Goal: Transaction & Acquisition: Obtain resource

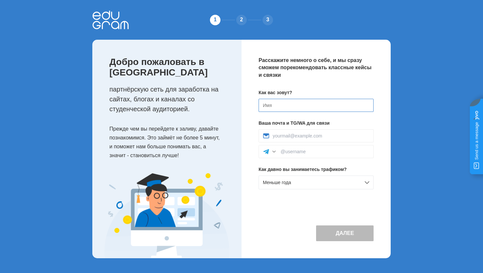
click at [326, 106] on input at bounding box center [315, 105] width 115 height 13
click at [316, 111] on input at bounding box center [315, 105] width 115 height 13
click at [303, 106] on input at bounding box center [315, 105] width 115 height 13
type input "Л"
type input "[PERSON_NAME]"
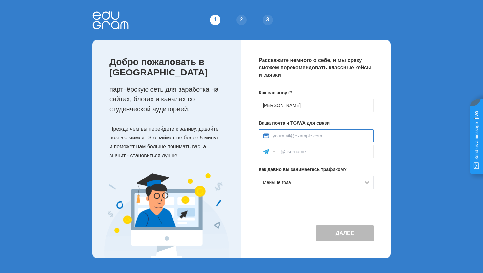
click at [297, 137] on input at bounding box center [321, 135] width 97 height 5
type input "klmteam.pw@gmail.com"
click at [306, 155] on div at bounding box center [315, 151] width 115 height 13
click at [309, 151] on input at bounding box center [324, 151] width 89 height 5
type input "@kpm1250"
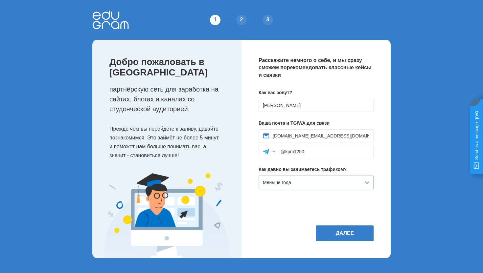
click at [311, 183] on div "Меньше года" at bounding box center [315, 183] width 115 height 14
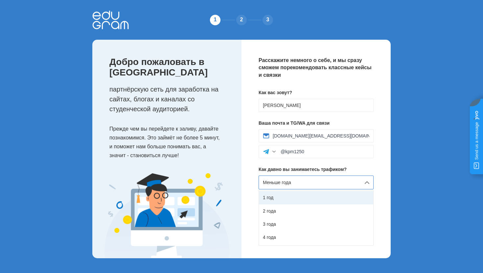
scroll to position [37, 0]
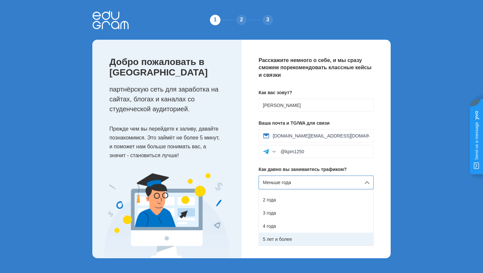
click at [303, 235] on div "5 лет и более" at bounding box center [316, 239] width 114 height 13
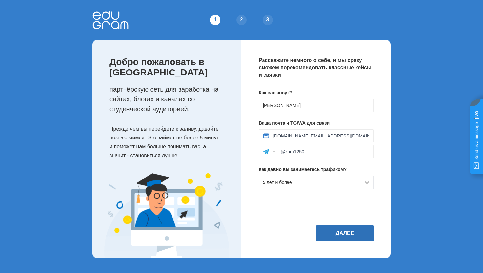
click at [349, 241] on button "Далее" at bounding box center [344, 234] width 57 height 16
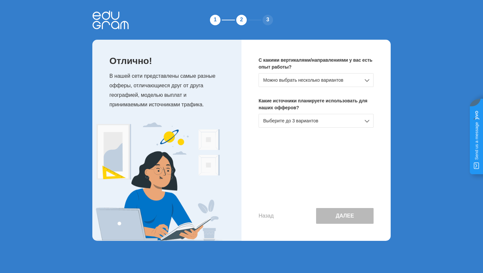
click at [337, 80] on div "Можно выбрать несколько вариантов" at bounding box center [315, 80] width 115 height 14
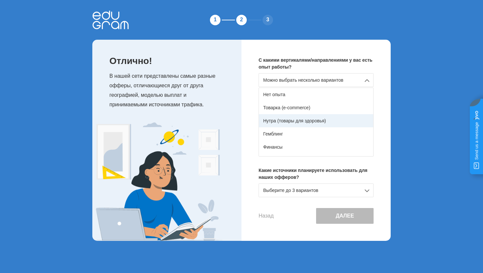
click at [321, 121] on div "Нутра (товары для здоровья)" at bounding box center [316, 120] width 114 height 13
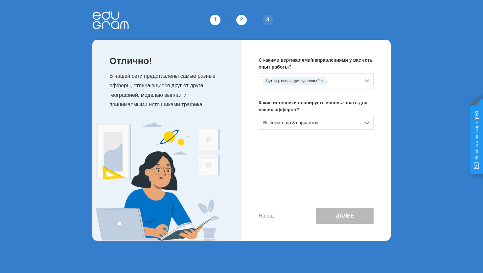
click at [326, 117] on div "Выберите до 3 вариантов" at bounding box center [315, 123] width 115 height 14
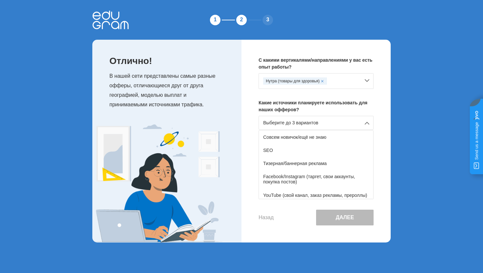
click at [326, 120] on div "Выберите до 3 вариантов" at bounding box center [315, 123] width 115 height 14
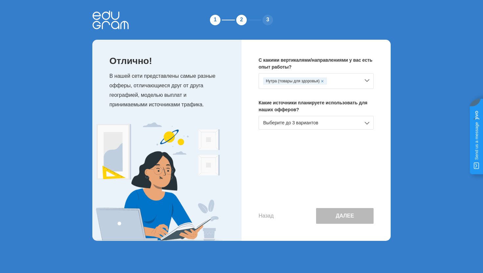
click at [336, 80] on div "Нутра (товары для здоровья)" at bounding box center [311, 80] width 97 height 7
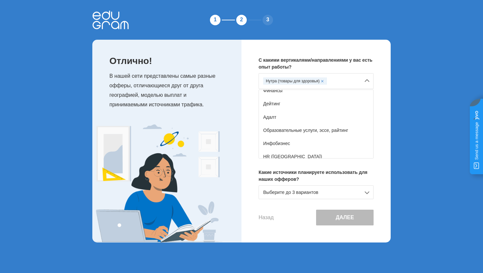
scroll to position [64, 0]
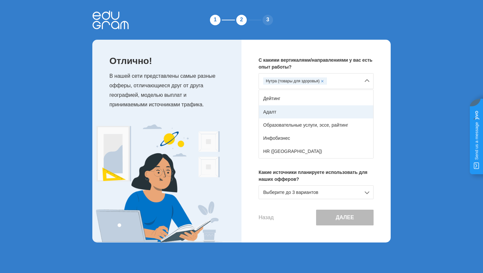
click at [310, 115] on div "Адалт" at bounding box center [316, 111] width 114 height 13
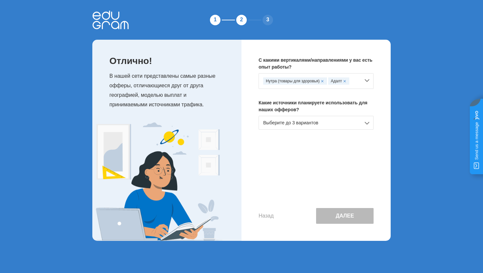
click at [346, 122] on div "Выберите до 3 вариантов" at bounding box center [315, 123] width 115 height 14
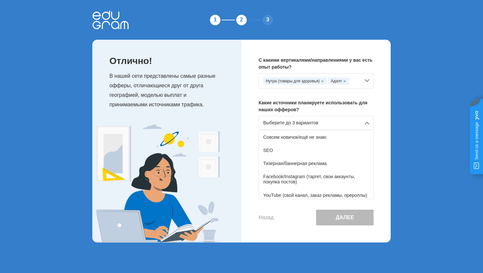
click at [346, 122] on div "Выберите до 3 вариантов" at bounding box center [315, 123] width 115 height 14
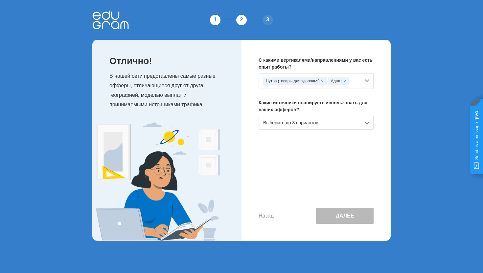
click at [346, 122] on div "Выберите до 3 вариантов" at bounding box center [315, 123] width 115 height 14
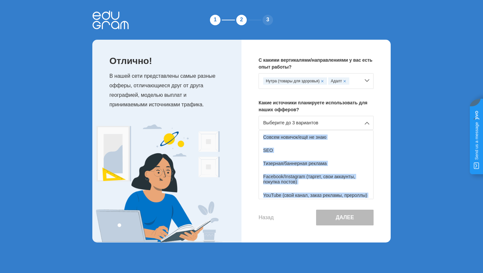
click at [343, 122] on div "Выберите до 3 вариантов" at bounding box center [315, 123] width 115 height 14
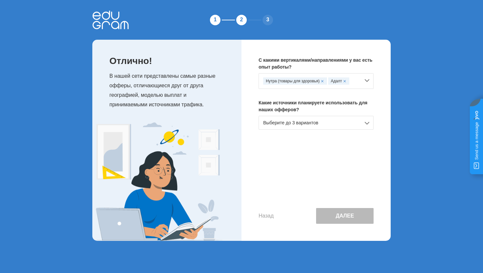
click at [335, 122] on div "Выберите до 3 вариантов" at bounding box center [315, 123] width 115 height 14
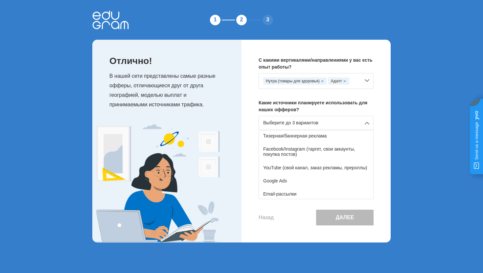
scroll to position [48, 0]
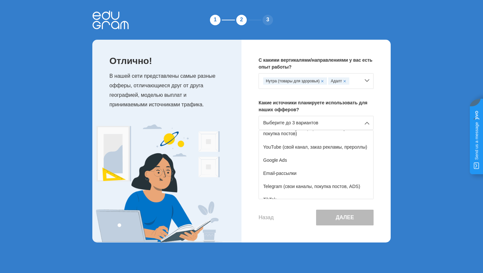
click at [319, 153] on div "YouTube (свой канал, заказ рекламы, прероллы)" at bounding box center [316, 147] width 114 height 13
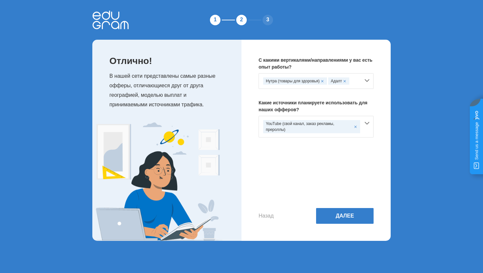
click at [322, 133] on div "YouTube (свой канал, заказ рекламы, прероллы)" at bounding box center [311, 126] width 97 height 13
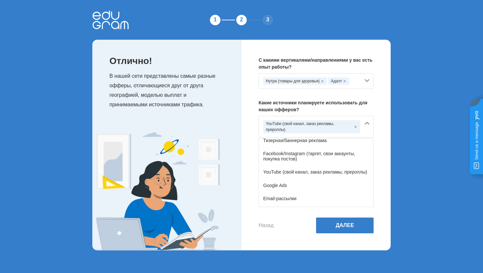
scroll to position [43, 0]
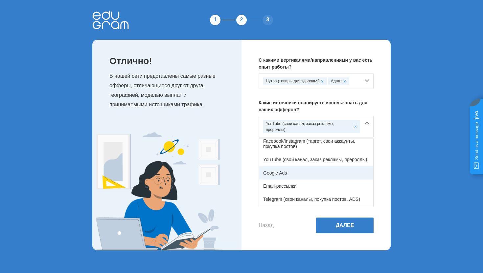
click at [315, 176] on div "Google Ads" at bounding box center [316, 172] width 114 height 13
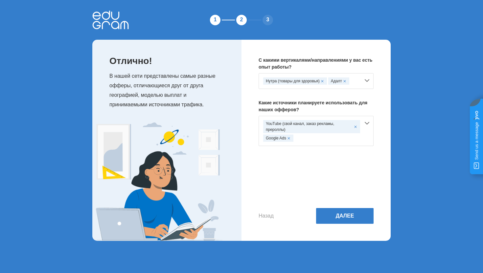
click at [354, 128] on span at bounding box center [355, 126] width 3 height 3
click at [341, 125] on div "Google Ads" at bounding box center [311, 123] width 97 height 7
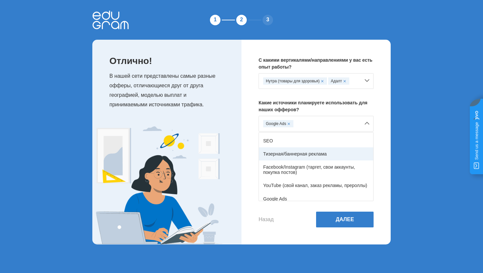
scroll to position [13, 0]
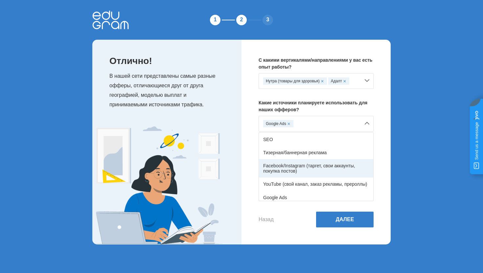
click at [318, 166] on div "Facebook/Instagram (таргет, свои аккаунты, покупка постов)" at bounding box center [316, 168] width 114 height 18
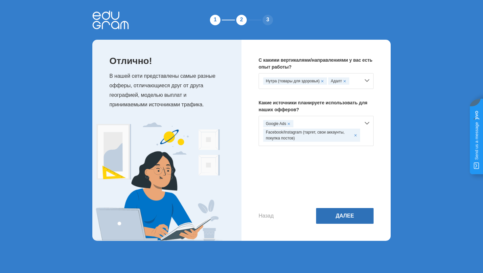
click at [344, 213] on button "Далее" at bounding box center [344, 216] width 57 height 16
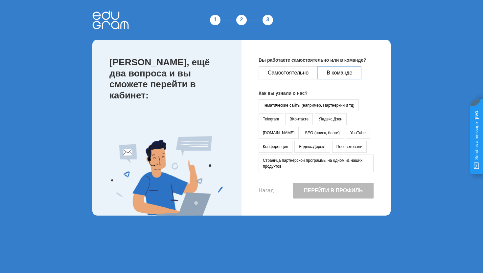
click at [338, 75] on button "В команде" at bounding box center [339, 72] width 44 height 13
click at [332, 147] on button "Посоветовали" at bounding box center [349, 147] width 34 height 12
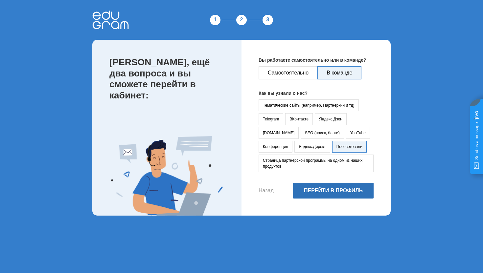
click at [329, 194] on button "Перейти в профиль" at bounding box center [333, 191] width 80 height 16
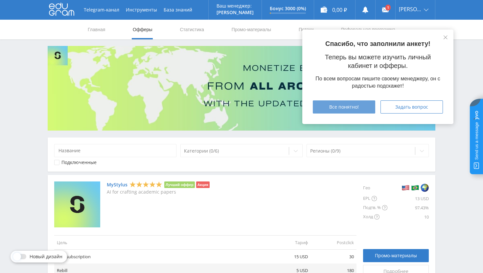
click at [342, 111] on button "Все понятно!" at bounding box center [344, 106] width 62 height 13
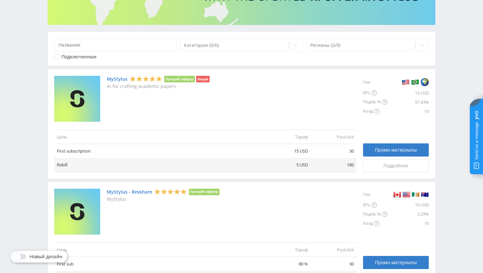
scroll to position [137, 0]
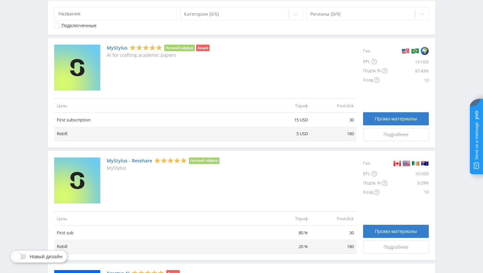
click at [120, 47] on link "MyStylus" at bounding box center [117, 47] width 21 height 5
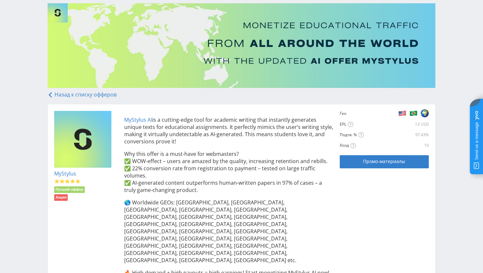
scroll to position [118, 0]
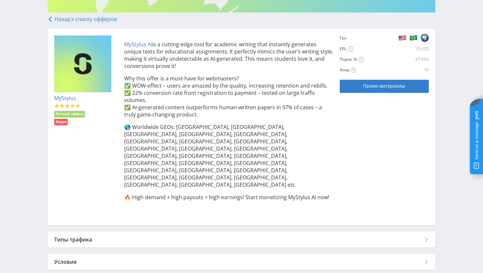
click at [382, 94] on div "MyStylus Лучший оффер Акция MyStylus AI is a cutting-edge tool for academic wri…" at bounding box center [241, 126] width 374 height 183
click at [382, 93] on link "Промо-материалы" at bounding box center [384, 86] width 89 height 13
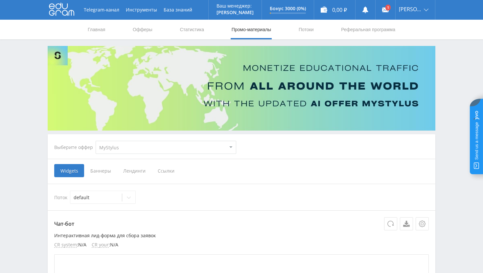
scroll to position [116, 0]
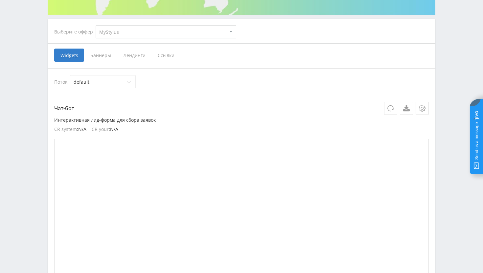
click at [109, 57] on span "Баннеры" at bounding box center [100, 55] width 33 height 13
click at [0, 0] on input "Баннеры" at bounding box center [0, 0] width 0 height 0
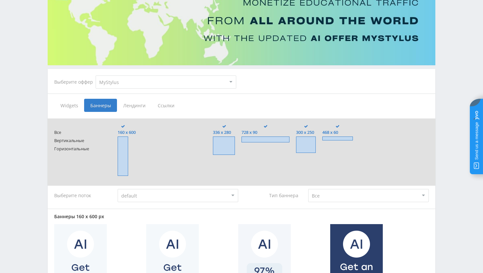
scroll to position [63, 0]
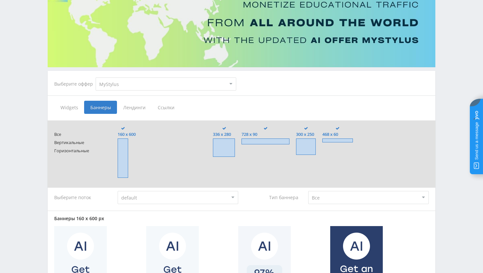
click at [138, 106] on span "Лендинги" at bounding box center [134, 107] width 34 height 13
click at [0, 0] on input "Лендинги" at bounding box center [0, 0] width 0 height 0
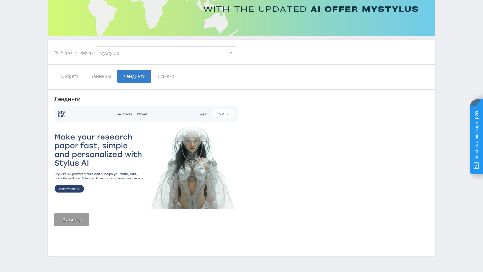
scroll to position [114, 0]
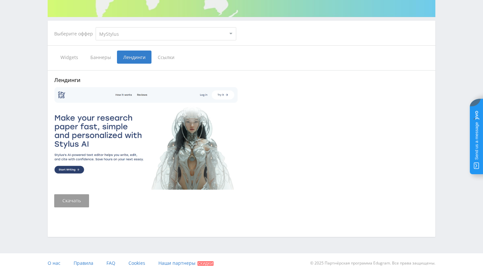
click at [104, 62] on span "Баннеры" at bounding box center [100, 57] width 33 height 13
click at [0, 0] on input "Баннеры" at bounding box center [0, 0] width 0 height 0
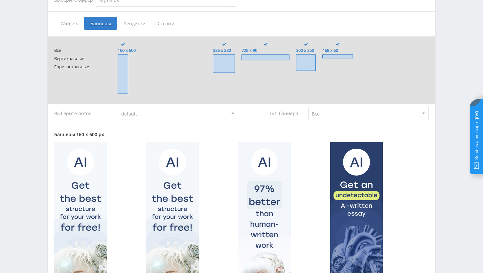
scroll to position [84, 0]
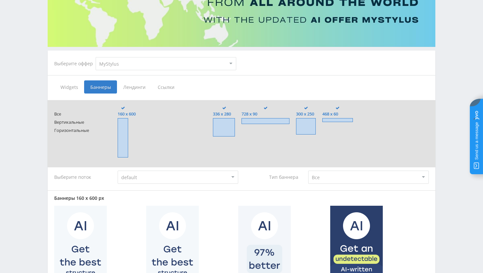
click at [71, 84] on span "Widgets" at bounding box center [69, 86] width 30 height 13
click at [0, 0] on input "Widgets" at bounding box center [0, 0] width 0 height 0
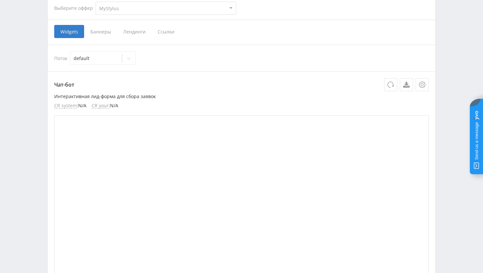
scroll to position [170, 0]
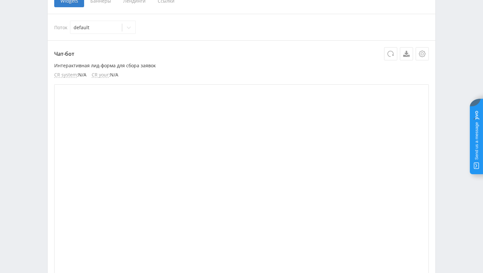
click at [141, 66] on p "Интерактивная лид-форма для сбора заявок" at bounding box center [241, 65] width 374 height 5
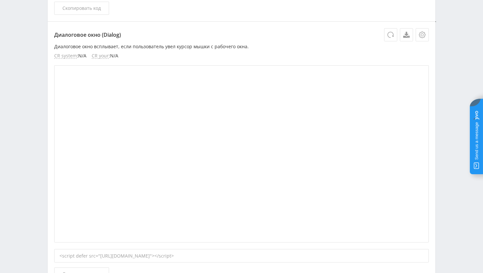
scroll to position [435, 0]
